Goal: Task Accomplishment & Management: Manage account settings

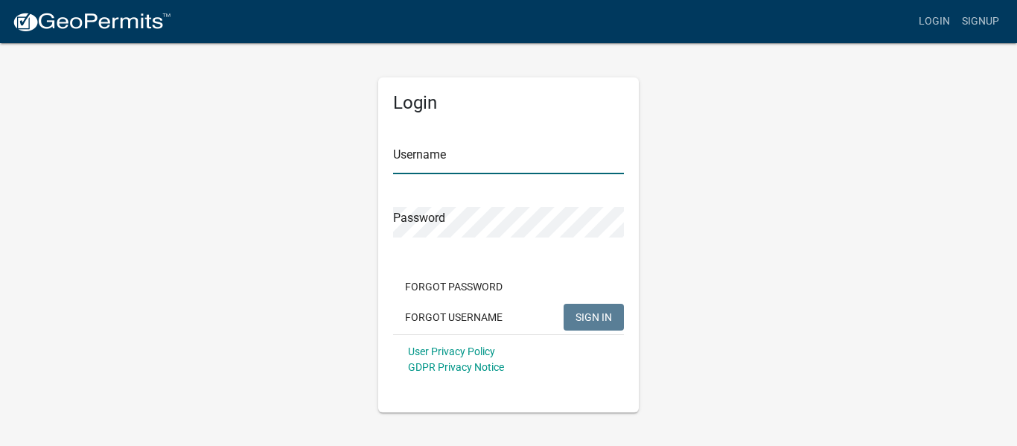
click at [453, 159] on input "Username" at bounding box center [508, 159] width 231 height 31
click at [468, 157] on input "mosharlene" at bounding box center [508, 159] width 231 height 31
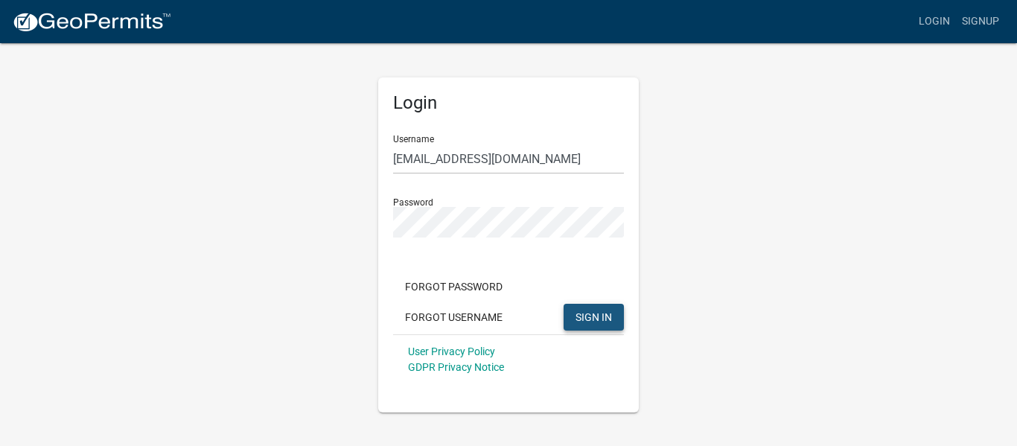
click at [584, 317] on span "SIGN IN" at bounding box center [593, 316] width 36 height 12
click at [535, 150] on input "[EMAIL_ADDRESS][DOMAIN_NAME]" at bounding box center [508, 159] width 231 height 31
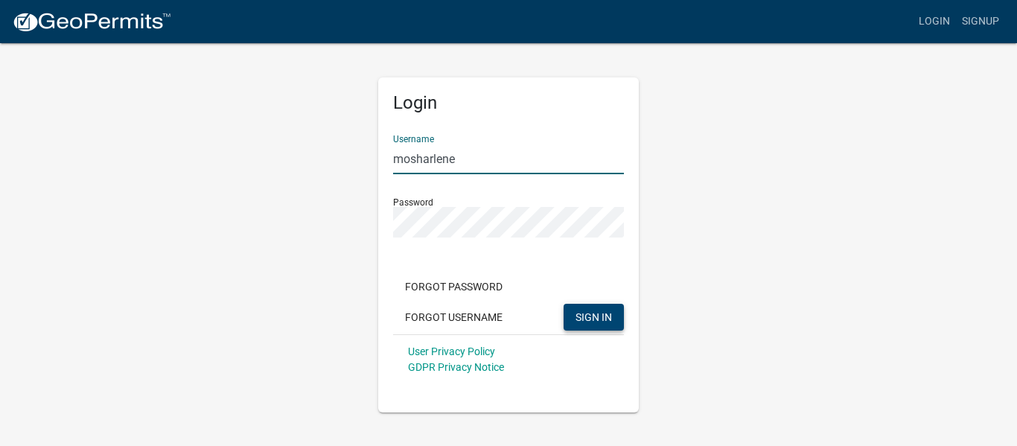
type input "mosharlene"
click at [586, 316] on span "SIGN IN" at bounding box center [593, 316] width 36 height 12
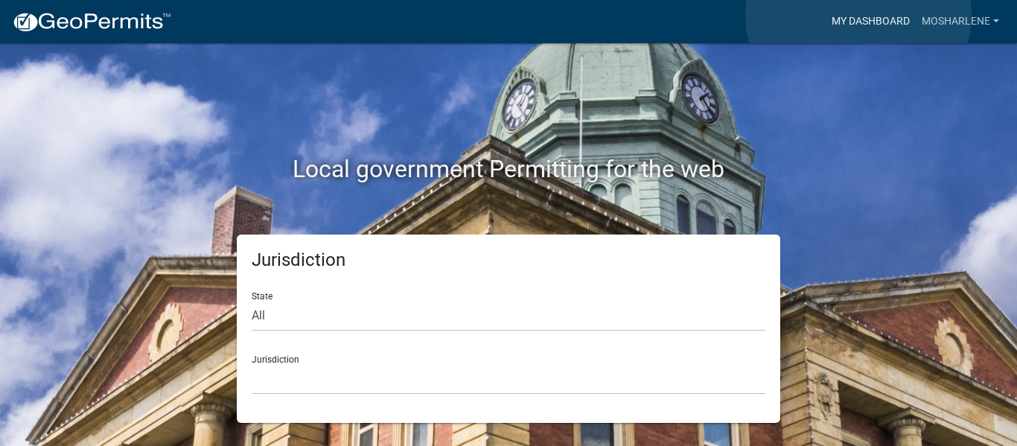
click at [858, 14] on link "My Dashboard" at bounding box center [870, 21] width 90 height 28
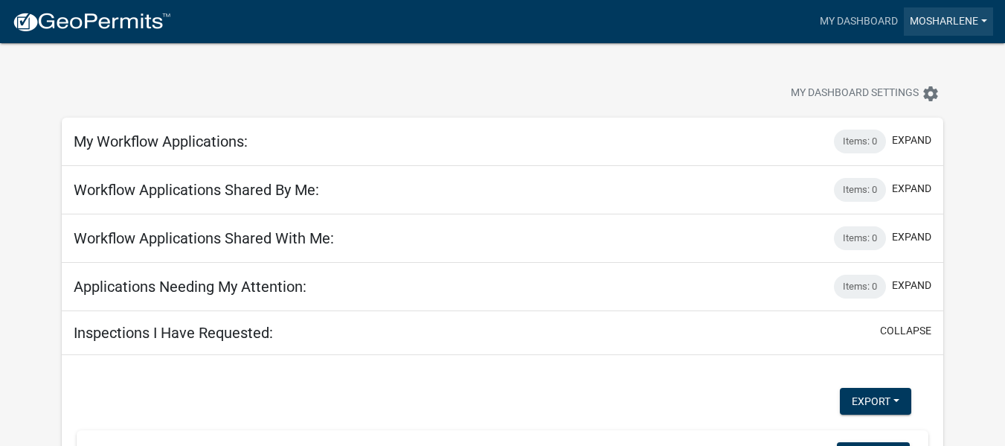
click at [984, 21] on link "mosharlene" at bounding box center [948, 21] width 89 height 28
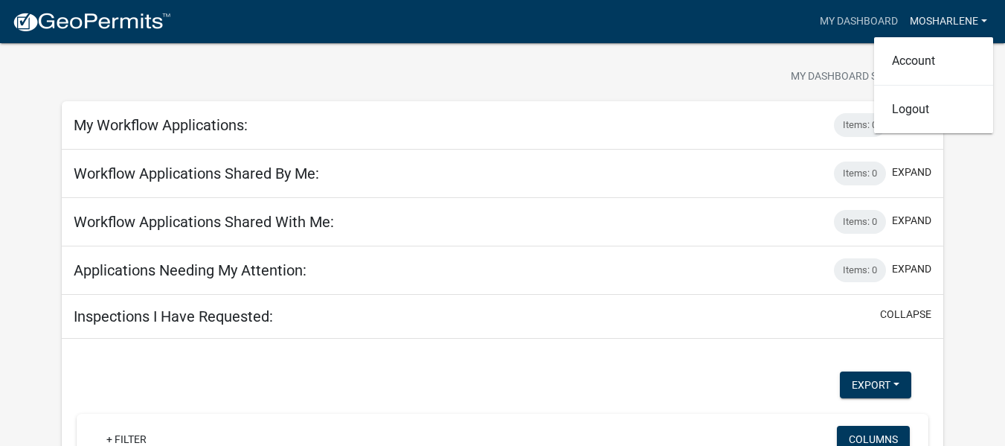
scroll to position [16, 0]
click at [511, 73] on div at bounding box center [315, 79] width 528 height 33
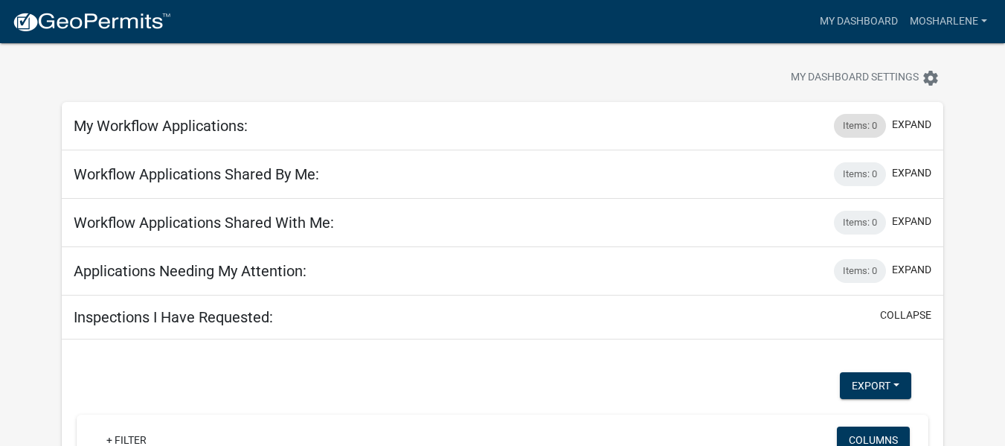
click at [857, 124] on div "Items: 0" at bounding box center [860, 126] width 52 height 24
click at [914, 125] on button "expand" at bounding box center [911, 125] width 39 height 16
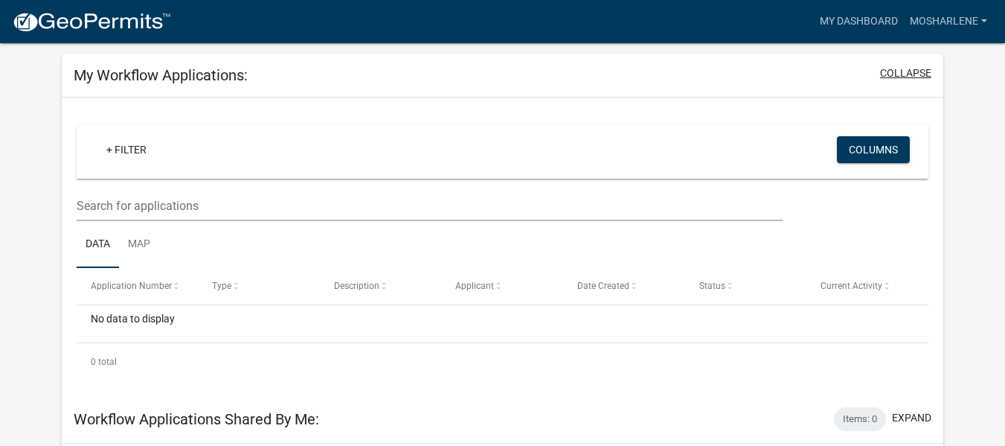
scroll to position [69, 0]
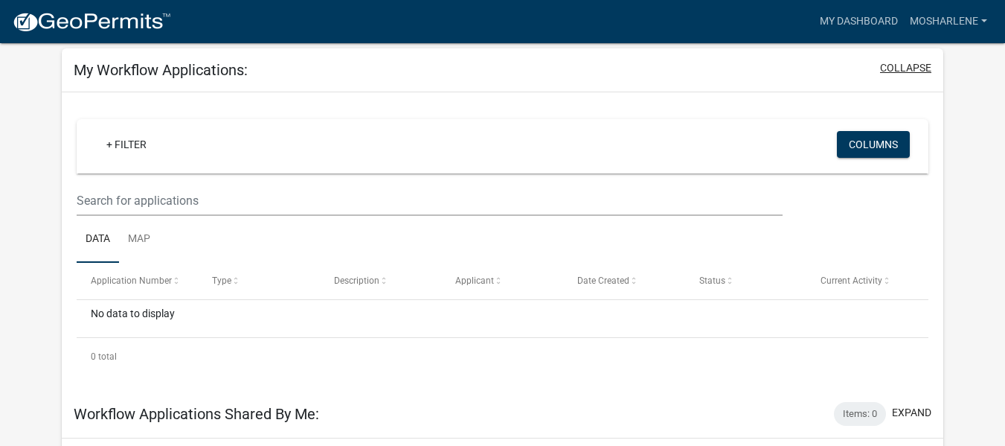
click at [915, 65] on button "collapse" at bounding box center [905, 68] width 51 height 16
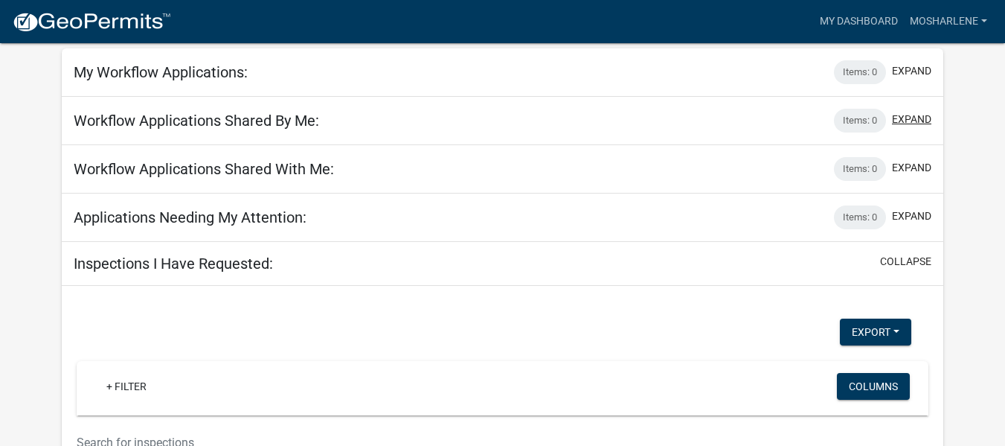
click at [911, 118] on button "expand" at bounding box center [911, 120] width 39 height 16
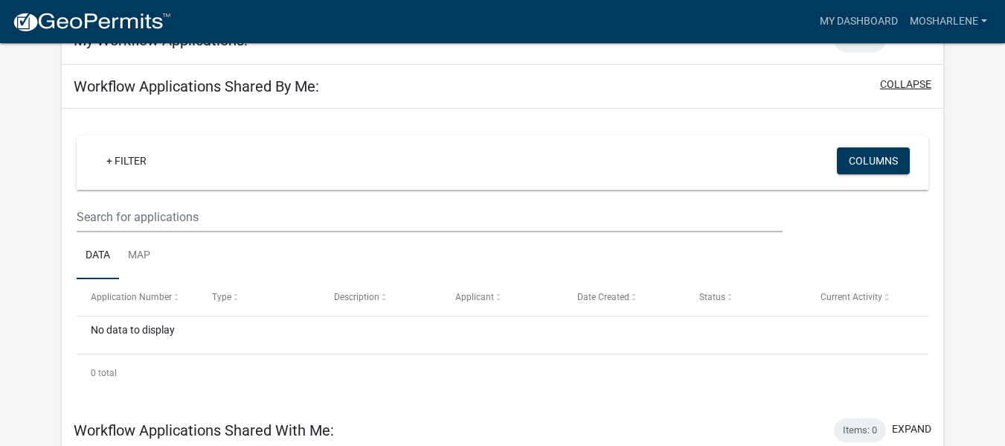
scroll to position [96, 0]
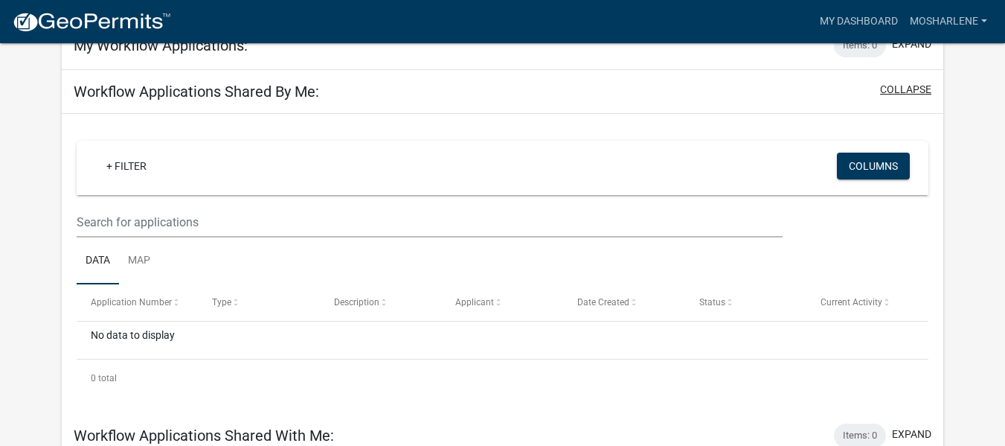
click at [910, 83] on button "collapse" at bounding box center [905, 90] width 51 height 16
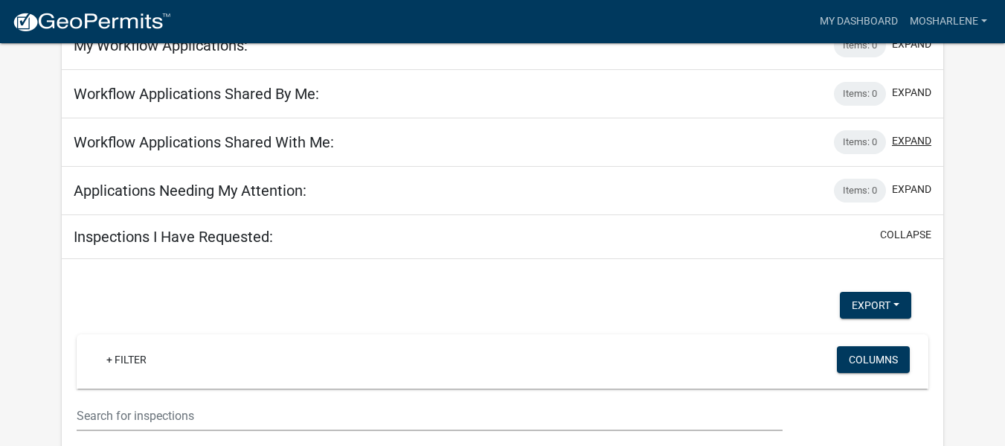
click at [912, 138] on button "expand" at bounding box center [911, 141] width 39 height 16
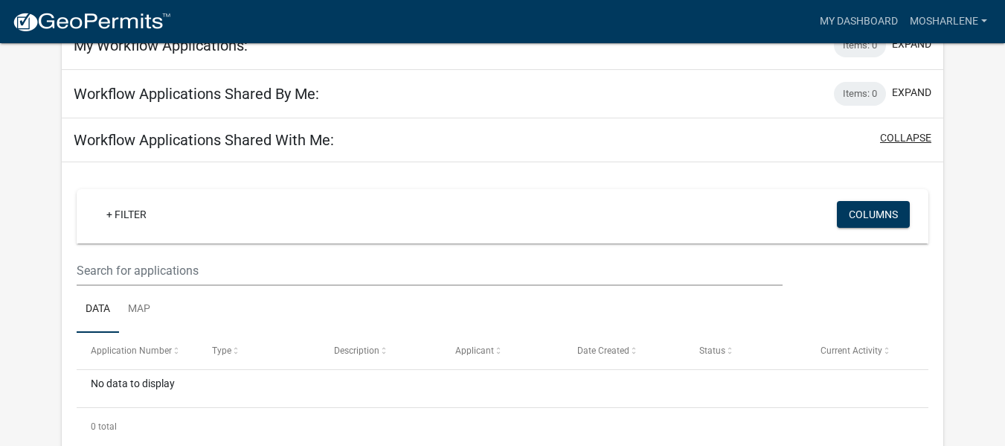
click at [915, 133] on button "collapse" at bounding box center [905, 138] width 51 height 16
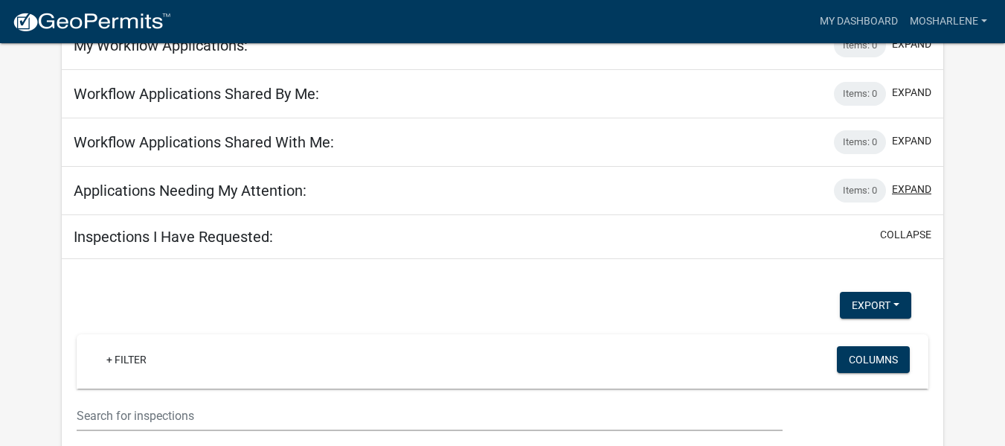
click at [909, 182] on button "expand" at bounding box center [911, 190] width 39 height 16
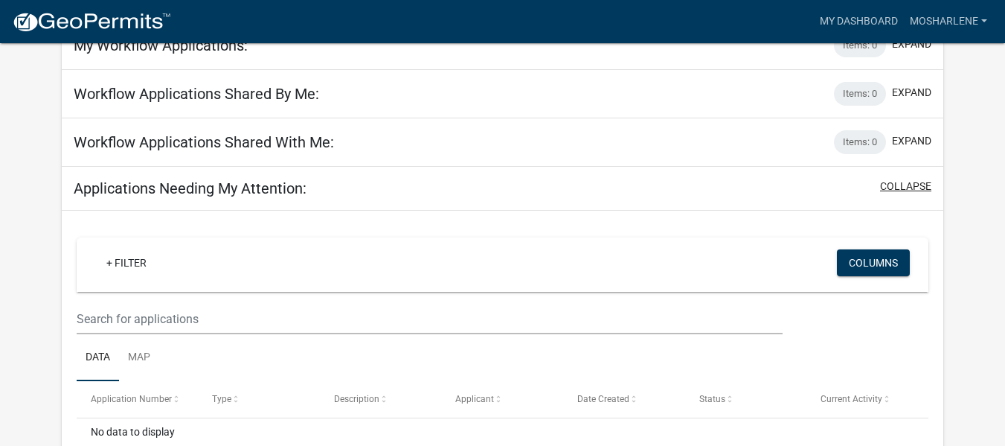
click at [909, 182] on button "collapse" at bounding box center [905, 187] width 51 height 16
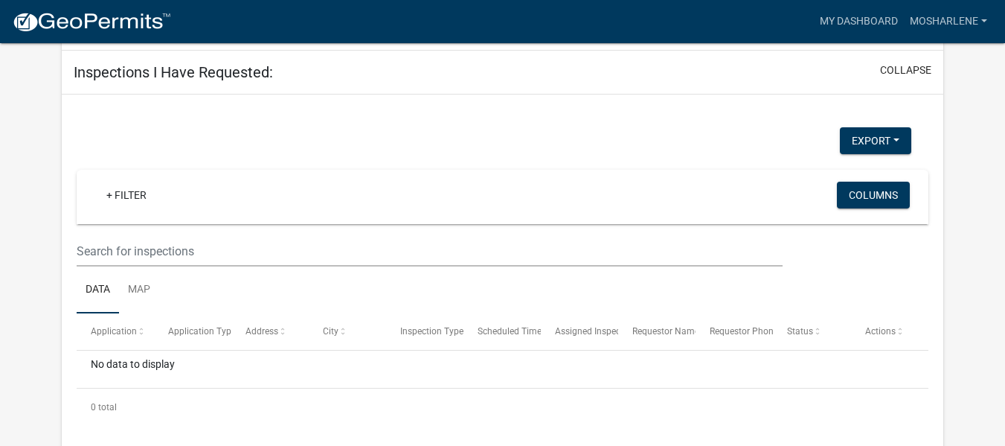
scroll to position [271, 0]
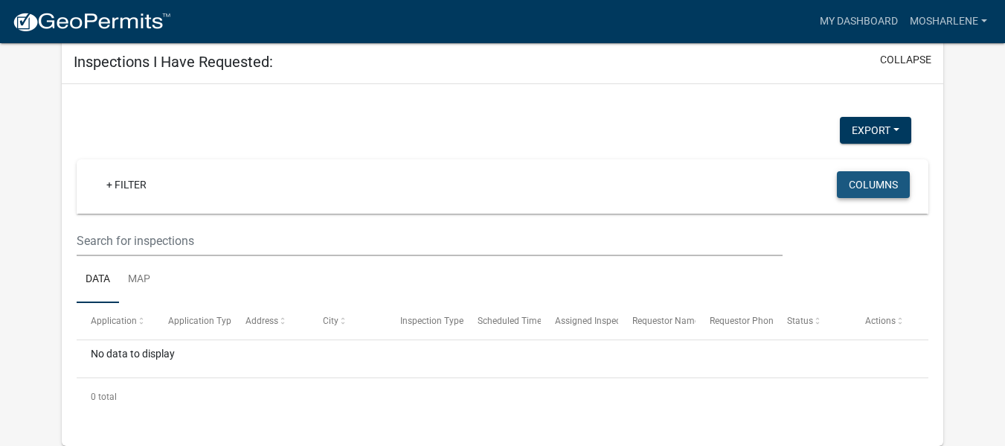
click at [865, 186] on button "Columns" at bounding box center [873, 184] width 73 height 27
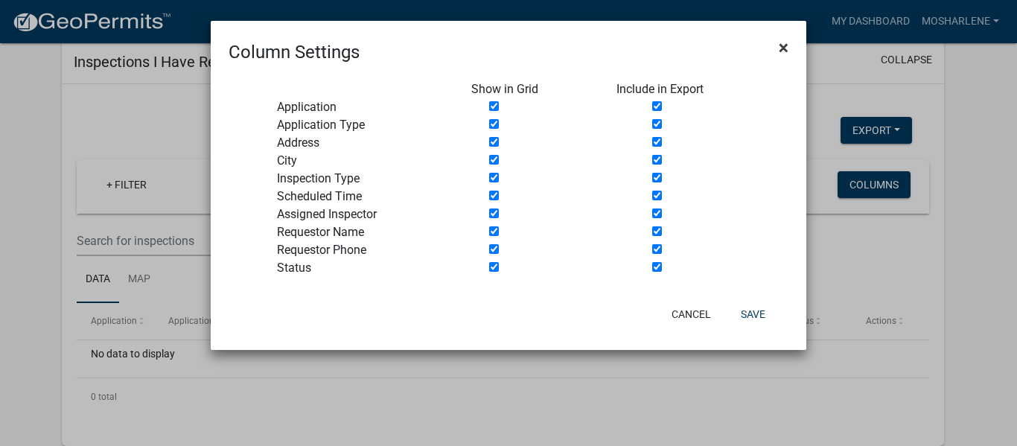
click at [781, 45] on span "×" at bounding box center [783, 47] width 10 height 21
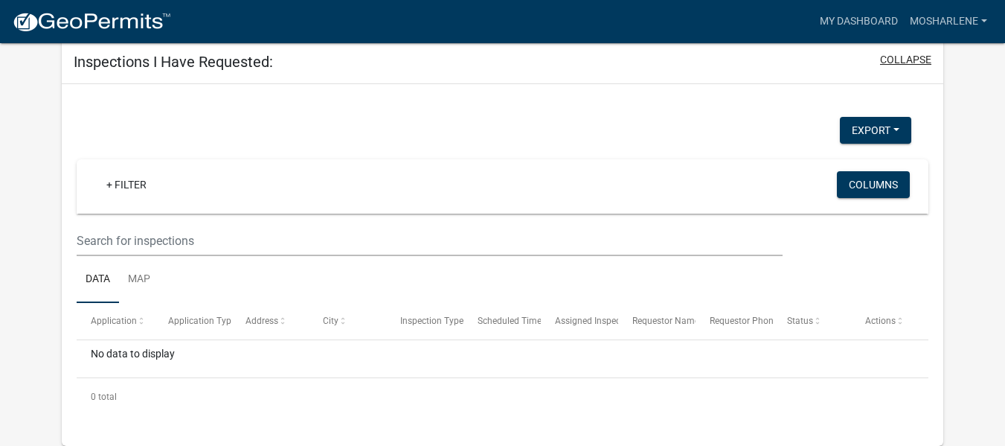
click at [896, 57] on button "collapse" at bounding box center [905, 60] width 51 height 16
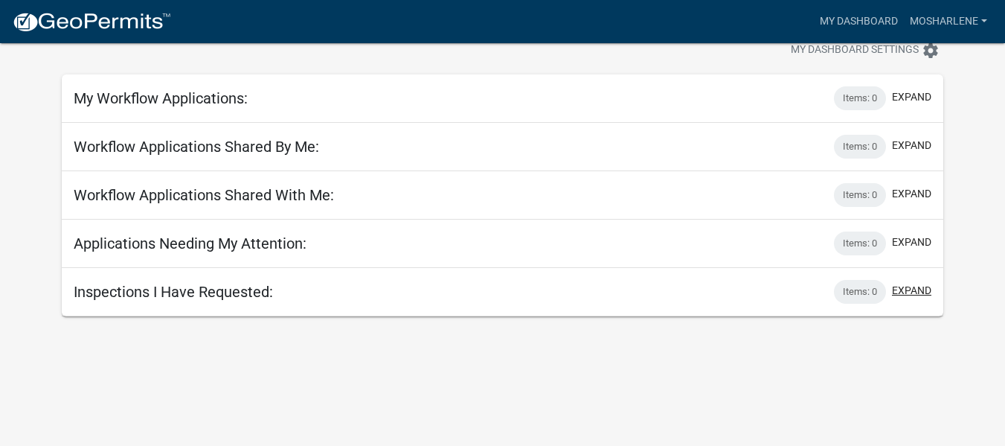
scroll to position [0, 0]
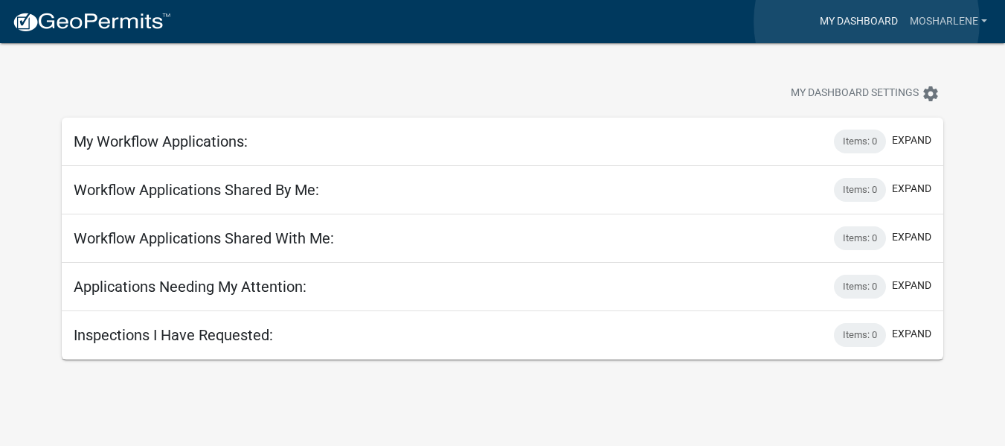
click at [867, 22] on link "My Dashboard" at bounding box center [859, 21] width 90 height 28
click at [840, 18] on link "My Dashboard" at bounding box center [859, 21] width 90 height 28
click at [854, 18] on link "My Dashboard" at bounding box center [859, 21] width 90 height 28
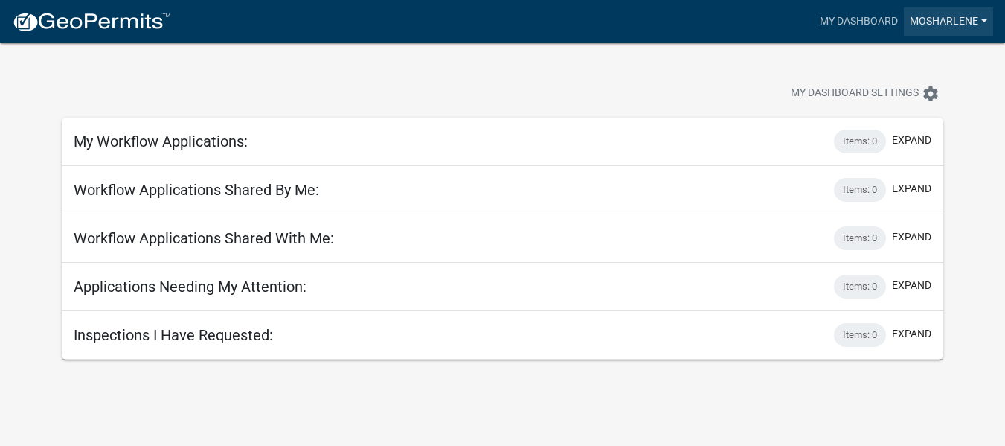
click at [986, 20] on link "mosharlene" at bounding box center [948, 21] width 89 height 28
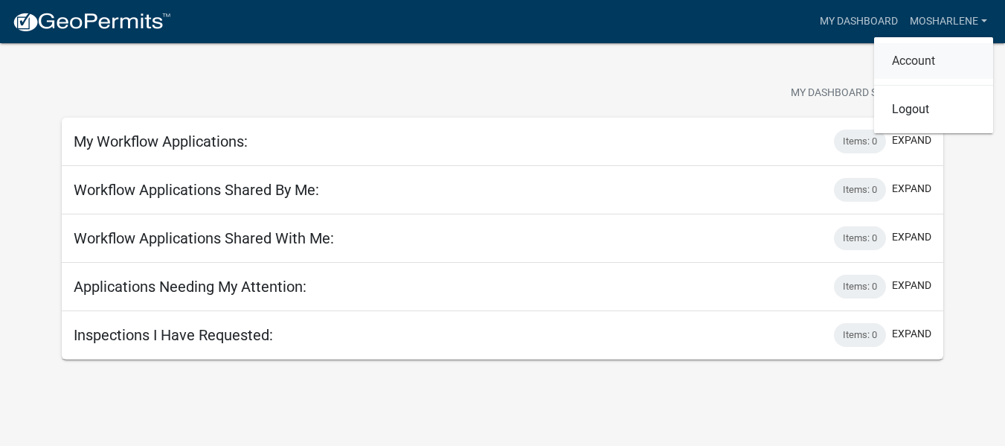
click at [909, 58] on link "Account" at bounding box center [933, 61] width 119 height 36
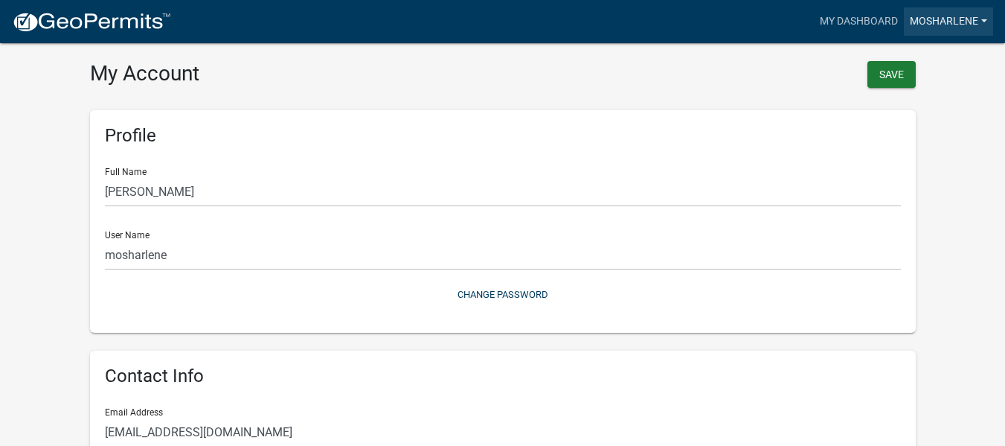
click at [983, 18] on link "mosharlene" at bounding box center [948, 21] width 89 height 28
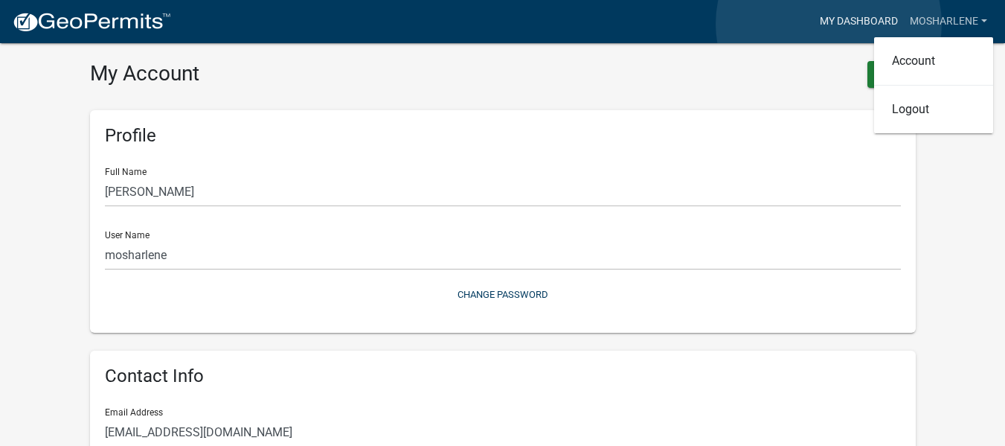
click at [829, 24] on link "My Dashboard" at bounding box center [859, 21] width 90 height 28
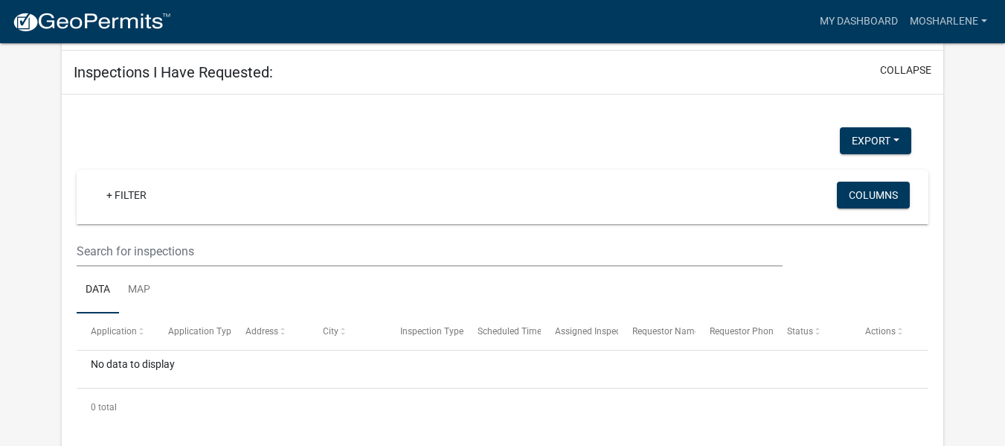
scroll to position [271, 0]
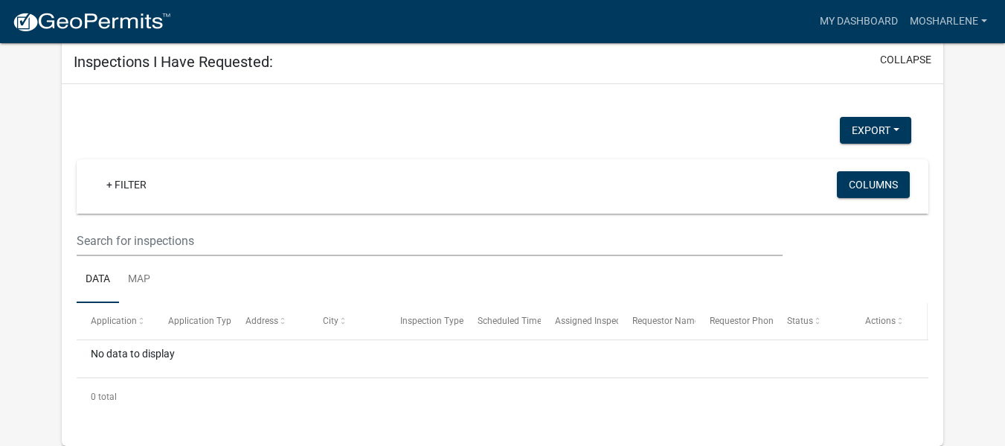
click at [898, 318] on span at bounding box center [900, 321] width 9 height 10
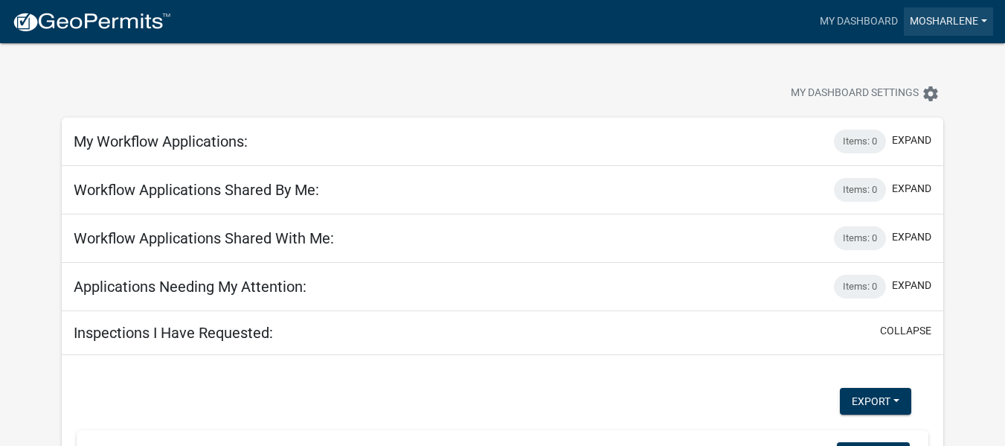
click at [985, 17] on link "mosharlene" at bounding box center [948, 21] width 89 height 28
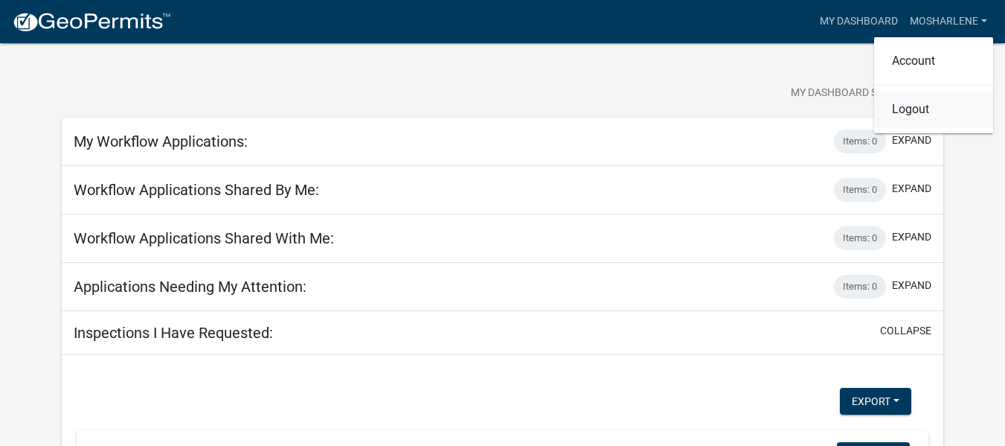
click at [905, 110] on link "Logout" at bounding box center [933, 110] width 119 height 36
